Goal: Go to known website: Go to known website

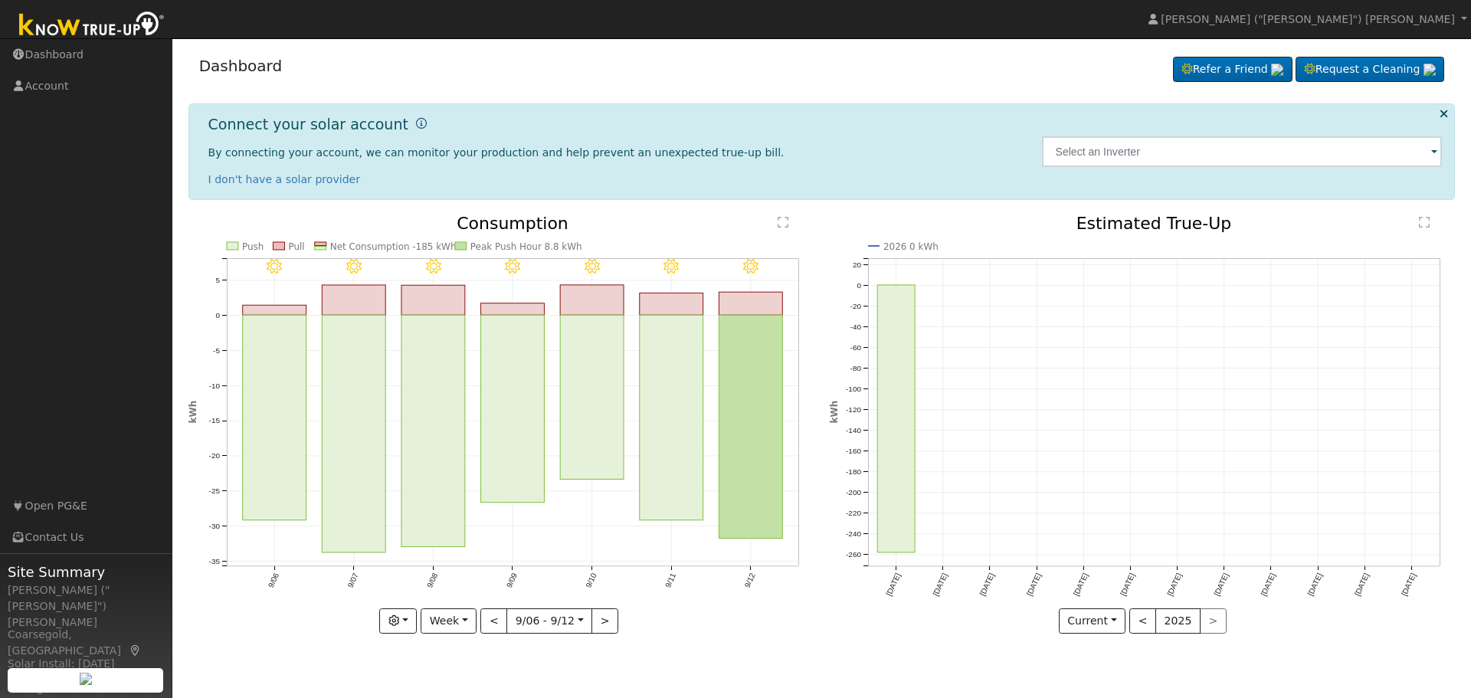
click at [416, 123] on icon at bounding box center [421, 123] width 11 height 11
click at [54, 85] on link "Account" at bounding box center [86, 85] width 172 height 31
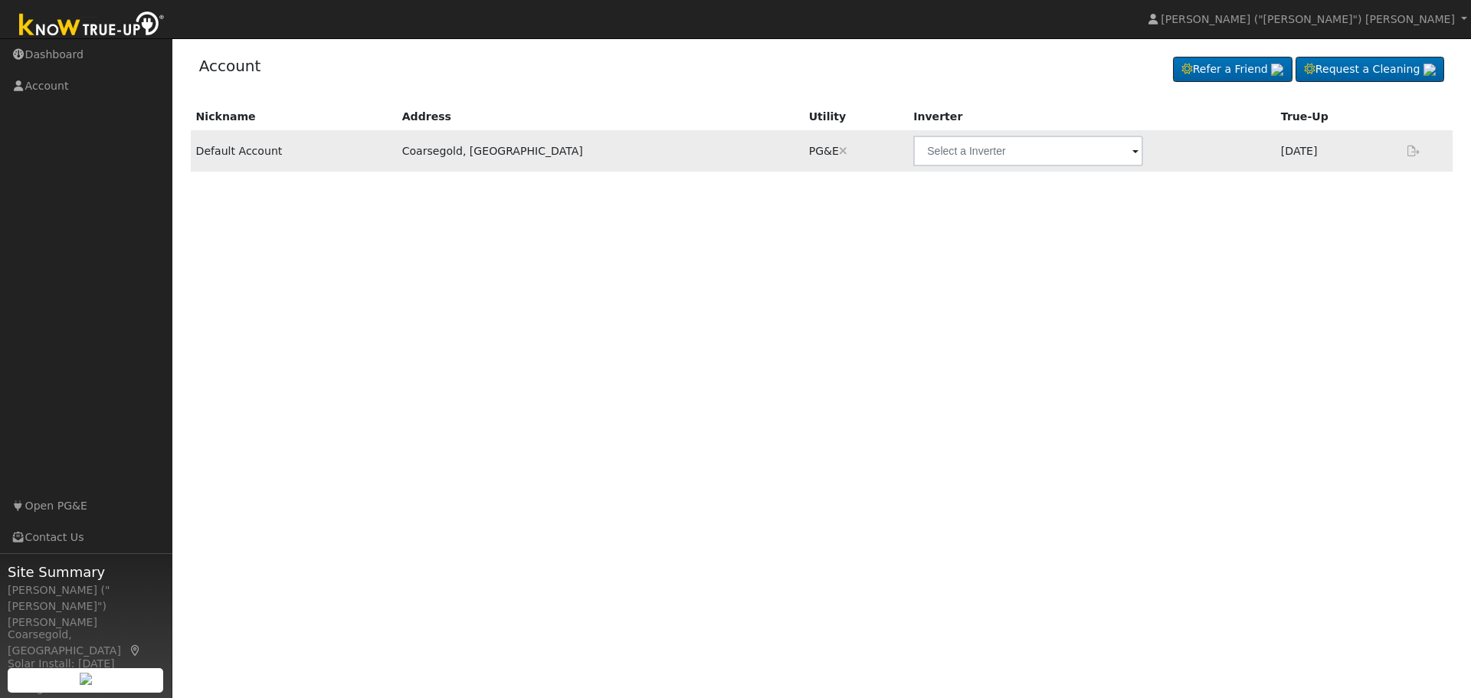
click at [1132, 155] on span at bounding box center [1135, 152] width 6 height 18
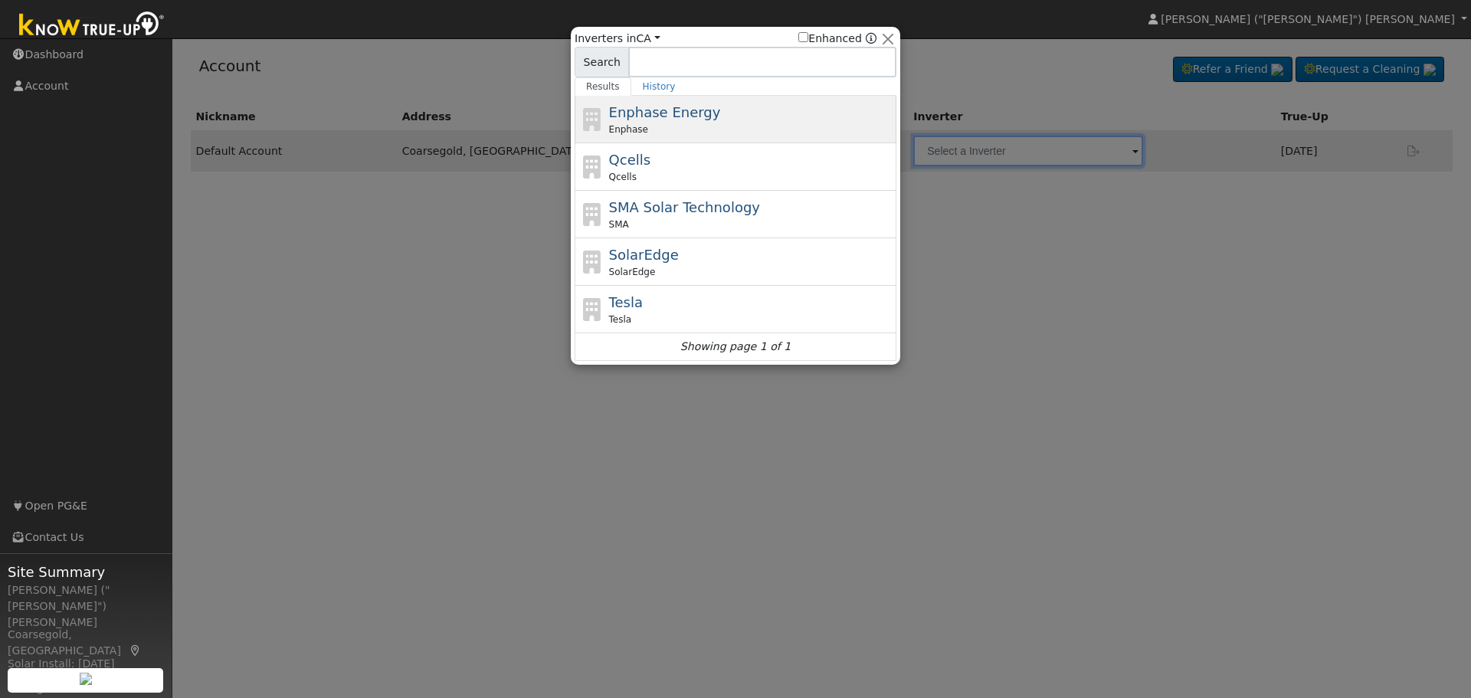
click at [660, 118] on span "Enphase Energy" at bounding box center [665, 112] width 112 height 16
type input "Enphase"
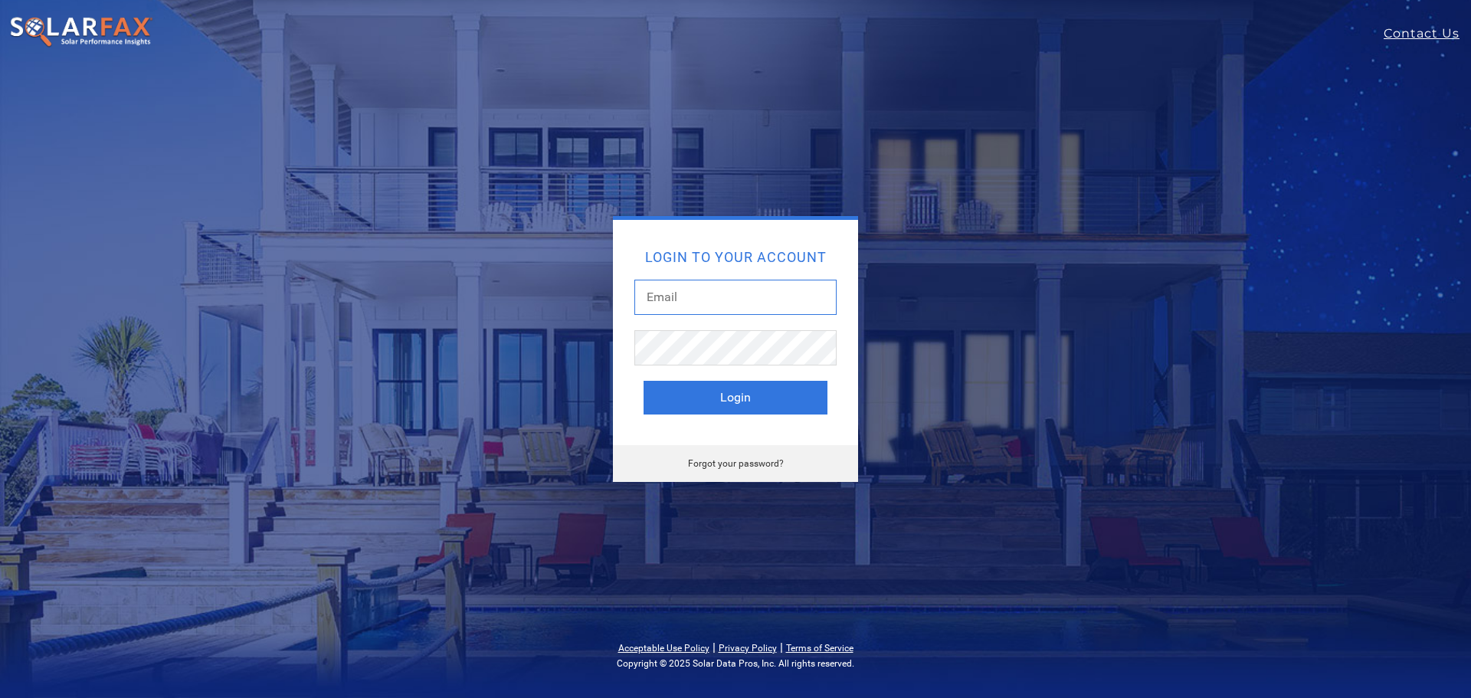
click at [676, 296] on input "text" at bounding box center [735, 297] width 202 height 35
drag, startPoint x: 803, startPoint y: 277, endPoint x: 767, endPoint y: 282, distance: 36.3
click at [793, 277] on div "Login to your account Login" at bounding box center [735, 332] width 245 height 225
click at [704, 291] on input "text" at bounding box center [735, 297] width 202 height 35
type input "mschris@sti.net"
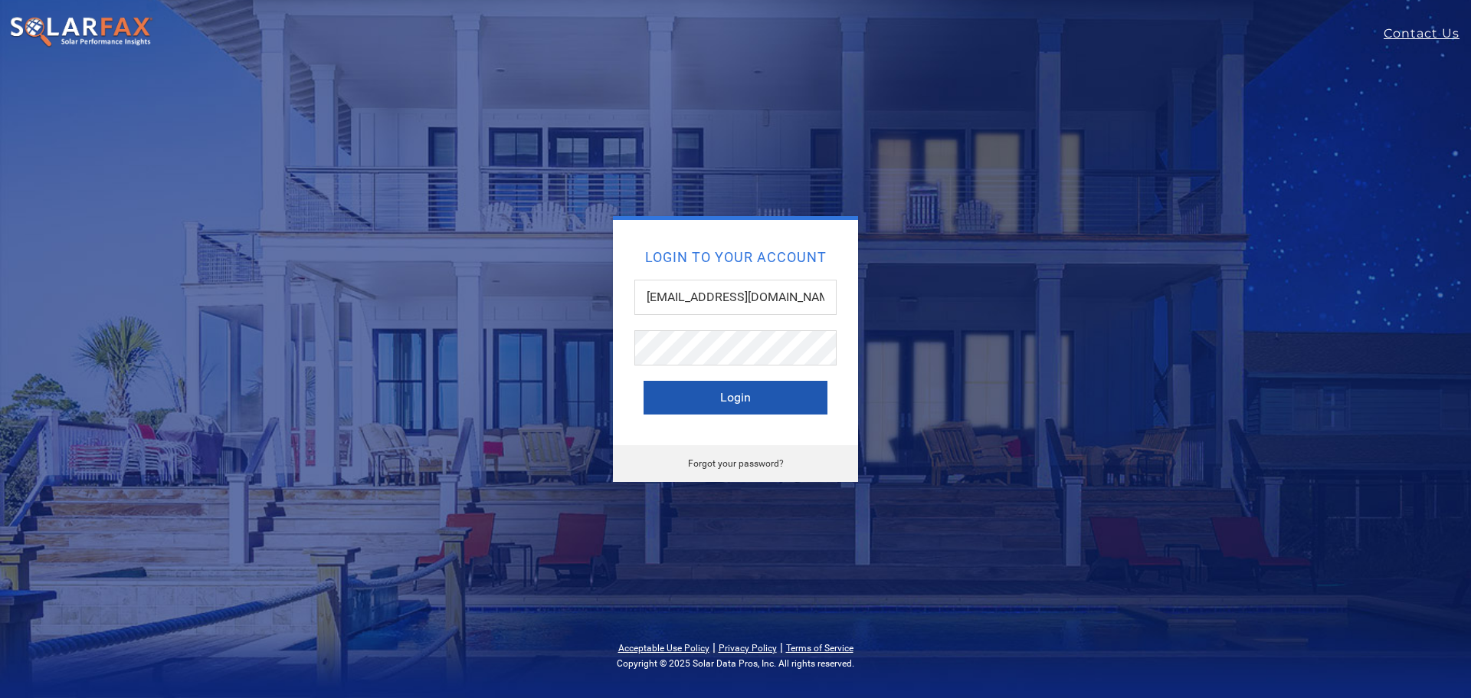
click at [751, 384] on button "Login" at bounding box center [735, 398] width 184 height 34
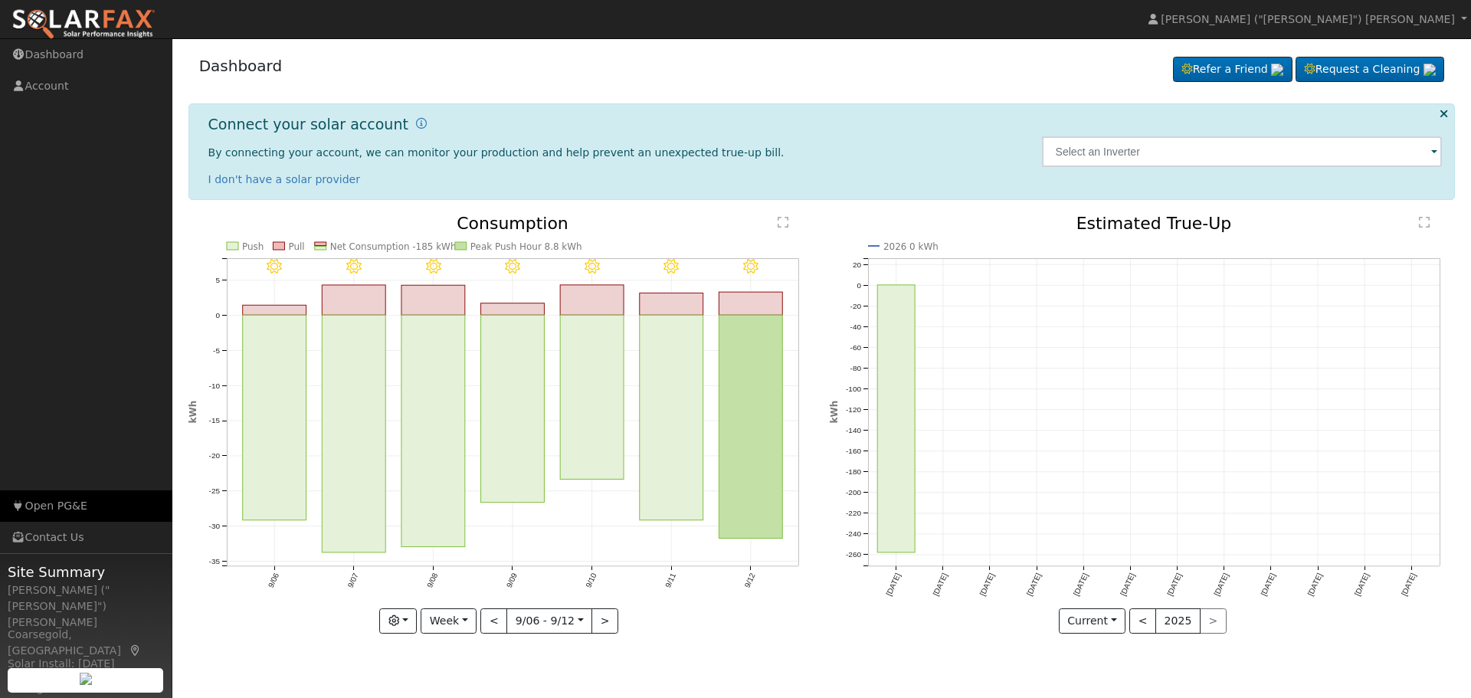
click at [67, 509] on link "Open PG&E" at bounding box center [86, 505] width 172 height 31
